Goal: Information Seeking & Learning: Compare options

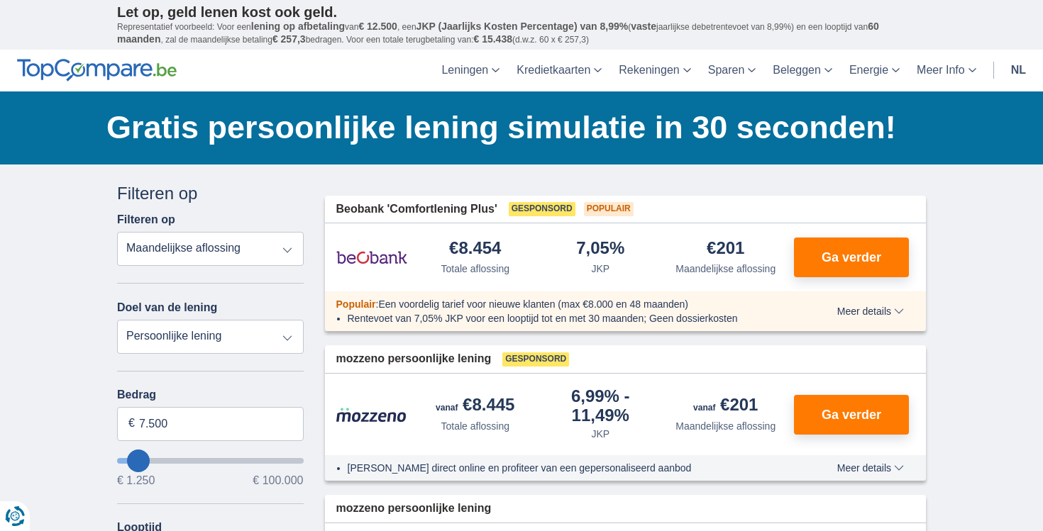
click at [178, 252] on select "Totale aflossing JKP Maandelijkse aflossing" at bounding box center [210, 249] width 187 height 34
click at [117, 232] on select "Totale aflossing JKP Maandelijkse aflossing" at bounding box center [210, 249] width 187 height 34
click at [194, 344] on select "Persoonlijke lening Auto Moto / fiets Mobilhome / caravan Renovatie Energie Sch…" at bounding box center [210, 337] width 187 height 34
click at [117, 320] on select "Persoonlijke lening Auto Moto / fiets Mobilhome / caravan Renovatie Energie Sch…" at bounding box center [210, 337] width 187 height 34
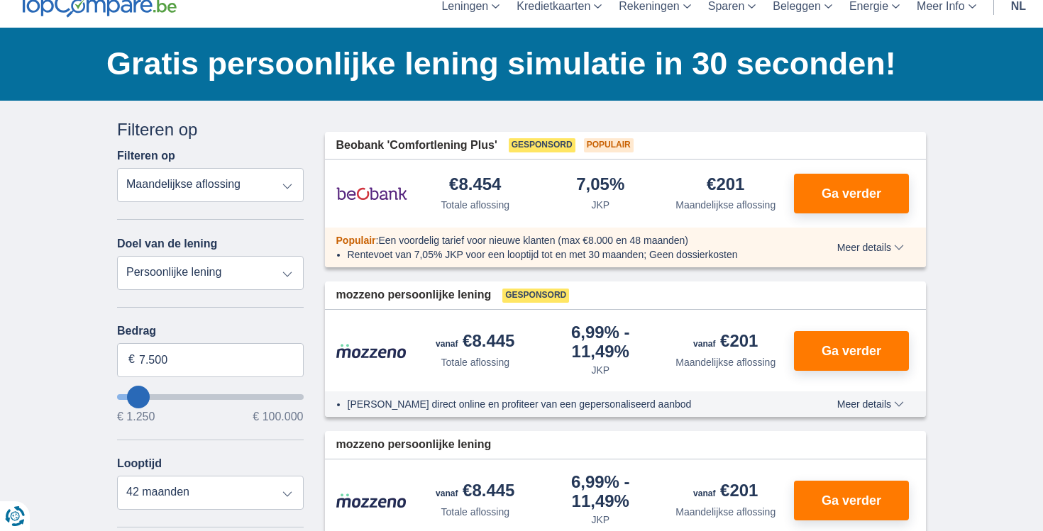
type input "10.250"
type input "10250"
type input "9.250"
type input "9250"
select select "48"
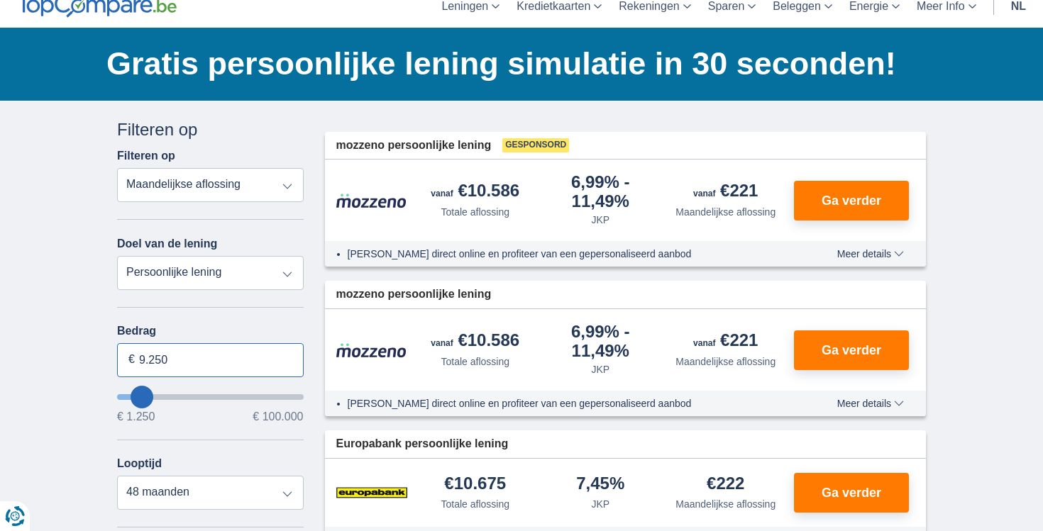
click at [165, 366] on input "9.250" at bounding box center [210, 360] width 187 height 34
type input "2.000"
type input "2250"
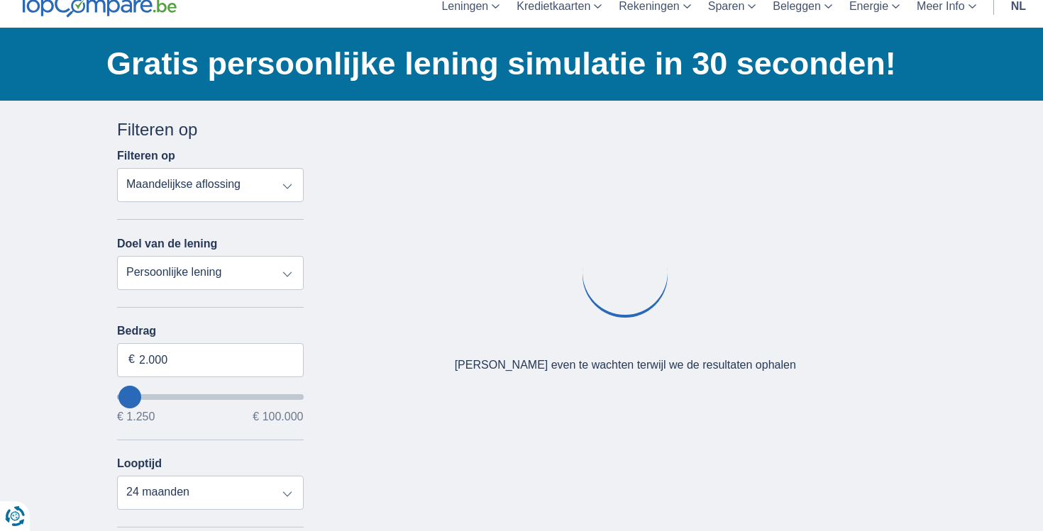
click at [233, 447] on div "Bedrag 2.000 € € 1.250 € 100.000 Looptijd 12 maanden 18 maanden 24 maanden" at bounding box center [210, 417] width 187 height 185
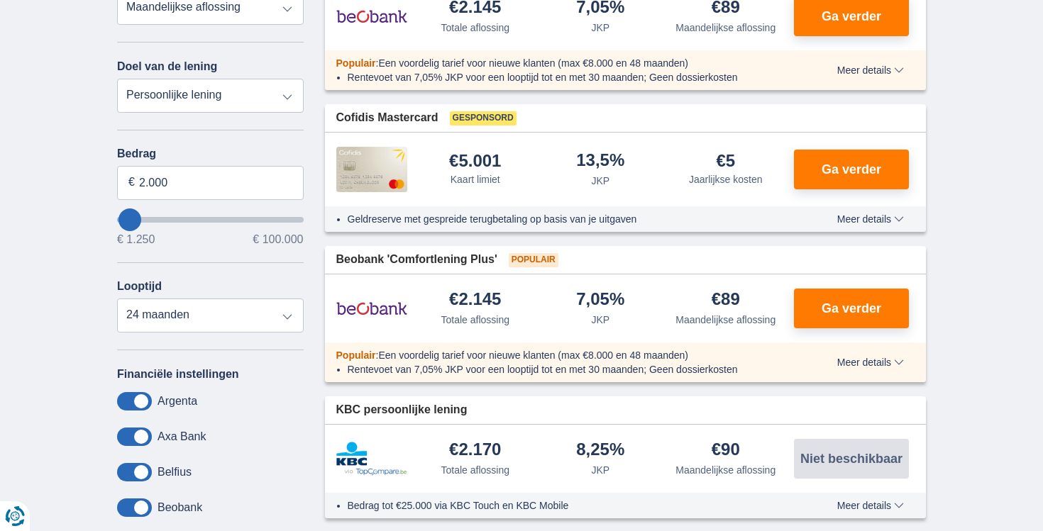
scroll to position [242, 0]
click at [257, 318] on select "12 maanden 18 maanden 24 maanden" at bounding box center [210, 315] width 187 height 34
click at [117, 300] on select "12 maanden 18 maanden 24 maanden" at bounding box center [210, 315] width 187 height 34
click at [257, 318] on select "12 maanden 18 maanden 24 maanden" at bounding box center [210, 315] width 187 height 34
click at [117, 300] on select "12 maanden 18 maanden 24 maanden" at bounding box center [210, 315] width 187 height 34
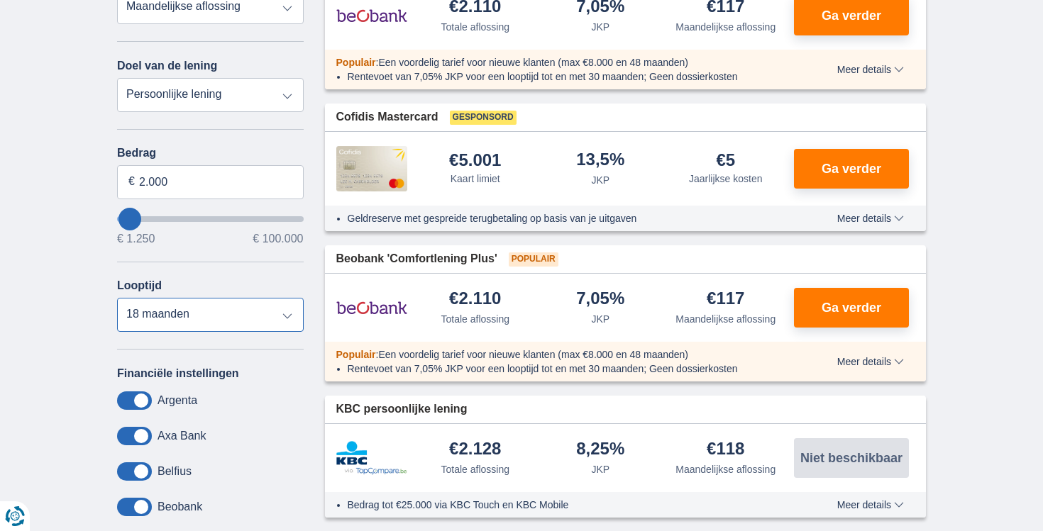
click at [246, 321] on select "12 maanden 18 maanden 24 maanden" at bounding box center [210, 315] width 187 height 34
click at [117, 300] on select "12 maanden 18 maanden 24 maanden" at bounding box center [210, 315] width 187 height 34
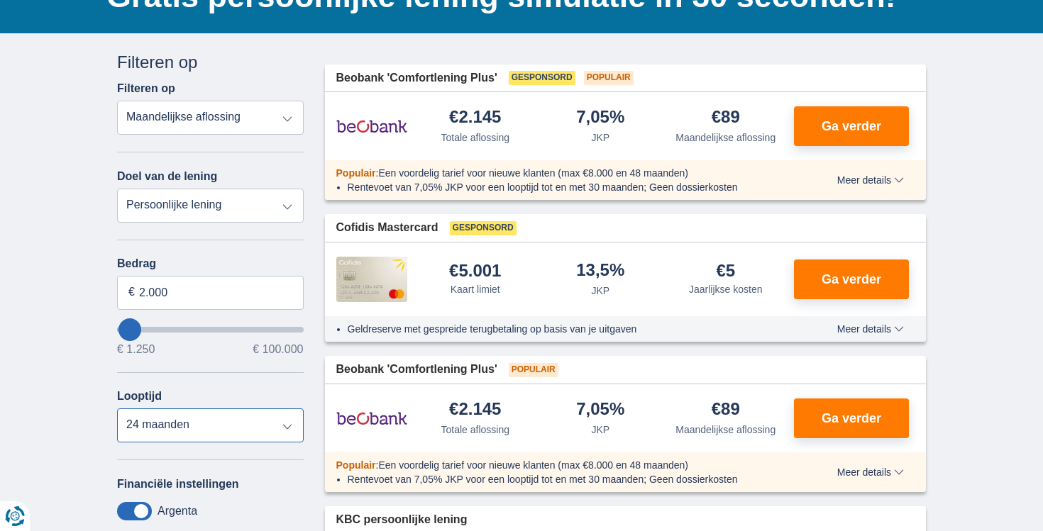
scroll to position [0, 0]
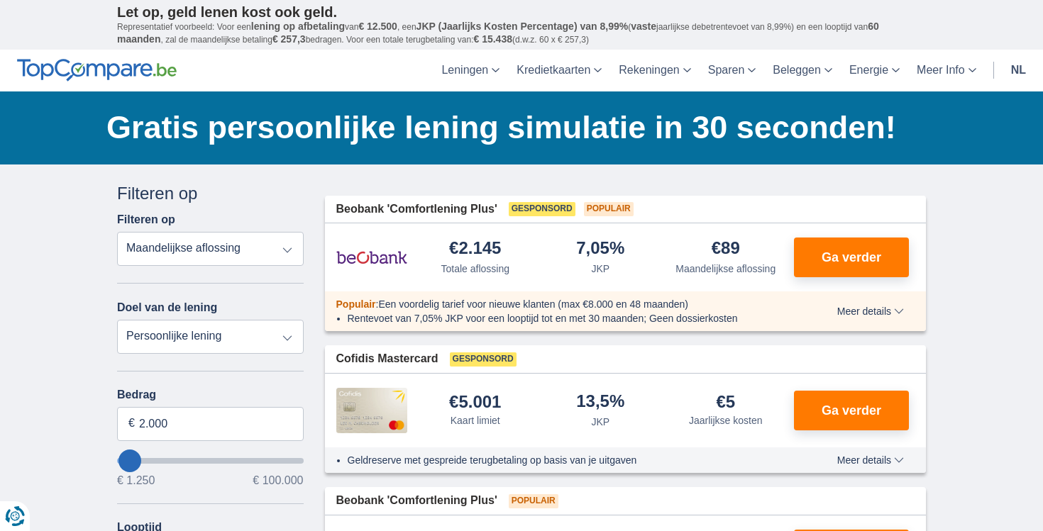
click at [890, 319] on div "Populair : Een voordelig tarief voor nieuwe klanten (max €8.000 en 48 maanden) …" at bounding box center [625, 312] width 601 height 40
click at [897, 311] on span "Meer details" at bounding box center [870, 311] width 67 height 10
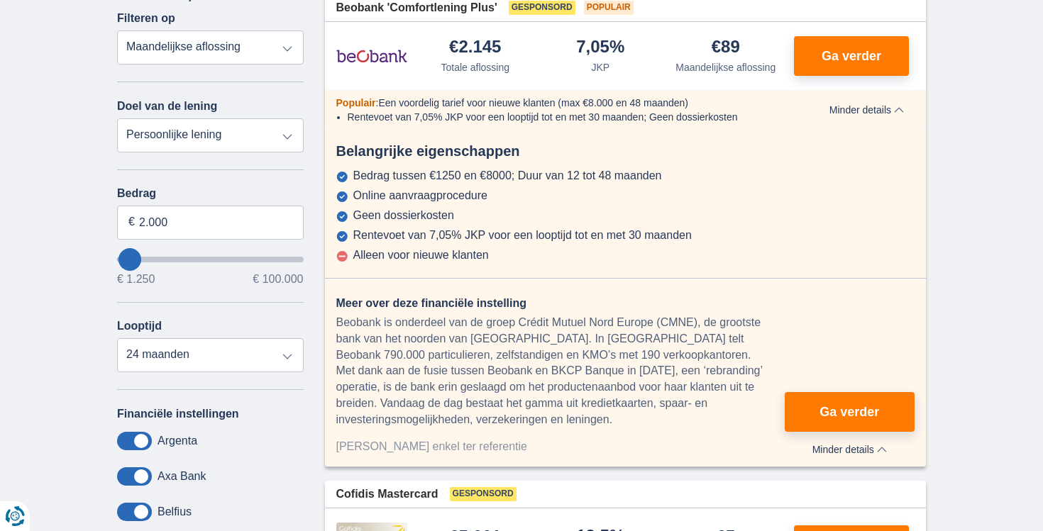
scroll to position [207, 0]
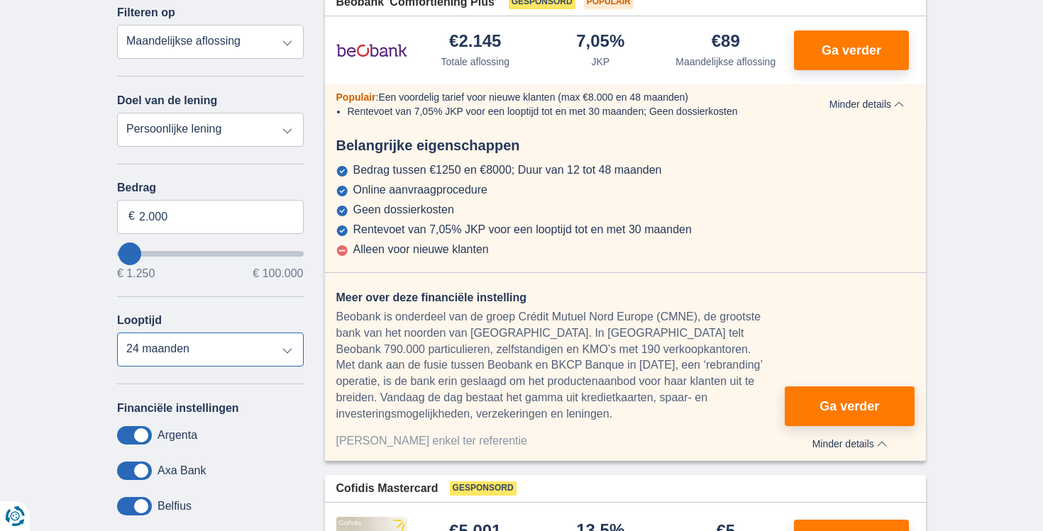
click at [215, 358] on select "12 maanden 18 maanden 24 maanden" at bounding box center [210, 350] width 187 height 34
click at [117, 335] on select "12 maanden 18 maanden 24 maanden" at bounding box center [210, 350] width 187 height 34
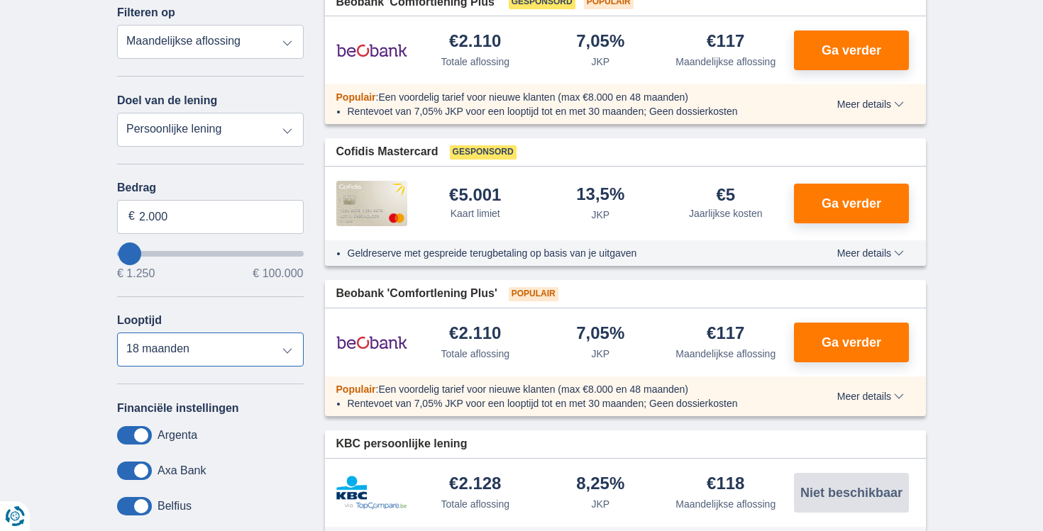
click at [229, 350] on select "12 maanden 18 maanden 24 maanden" at bounding box center [210, 350] width 187 height 34
select select "24"
click at [117, 335] on select "12 maanden 18 maanden 24 maanden" at bounding box center [210, 350] width 187 height 34
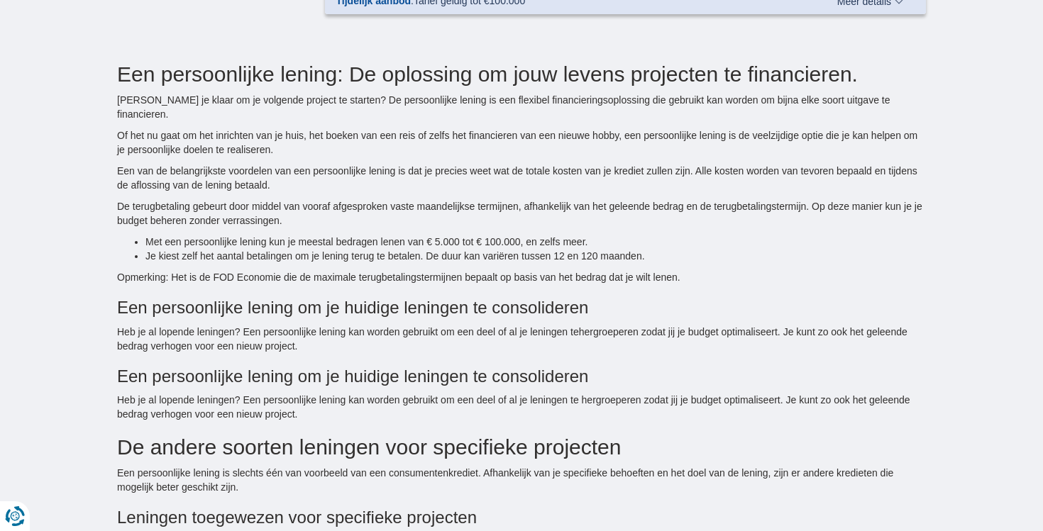
scroll to position [1041, 0]
